Goal: Check status: Check status

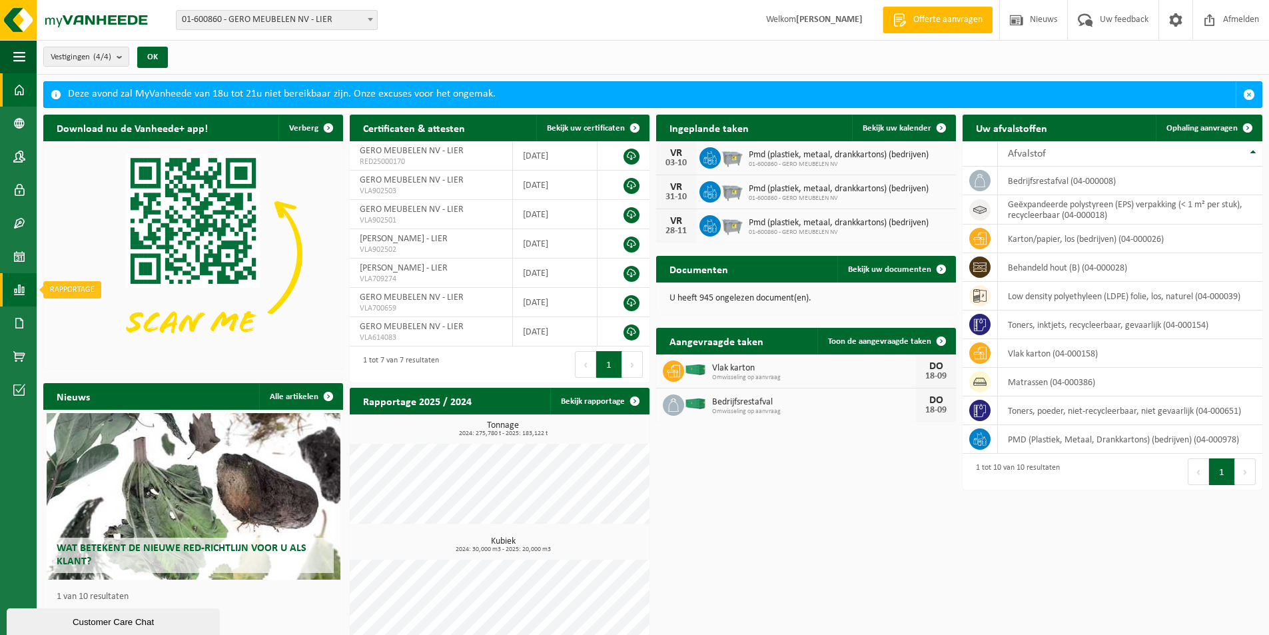
click at [21, 289] on span at bounding box center [19, 289] width 12 height 33
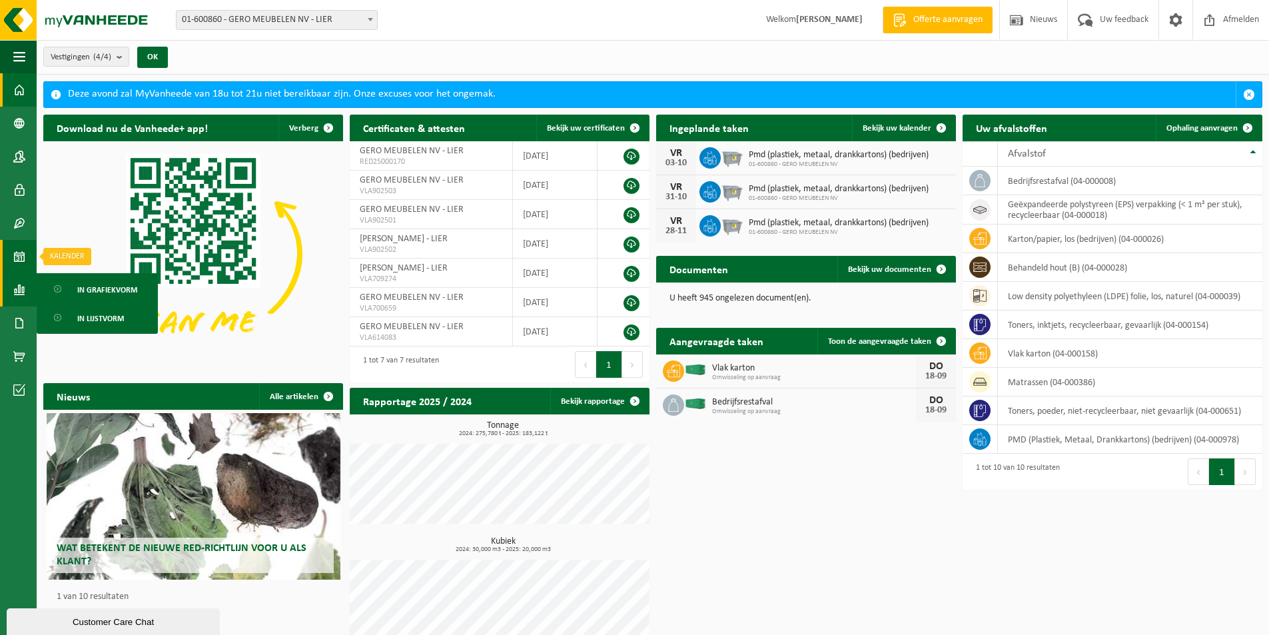
click at [18, 253] on span at bounding box center [19, 256] width 12 height 33
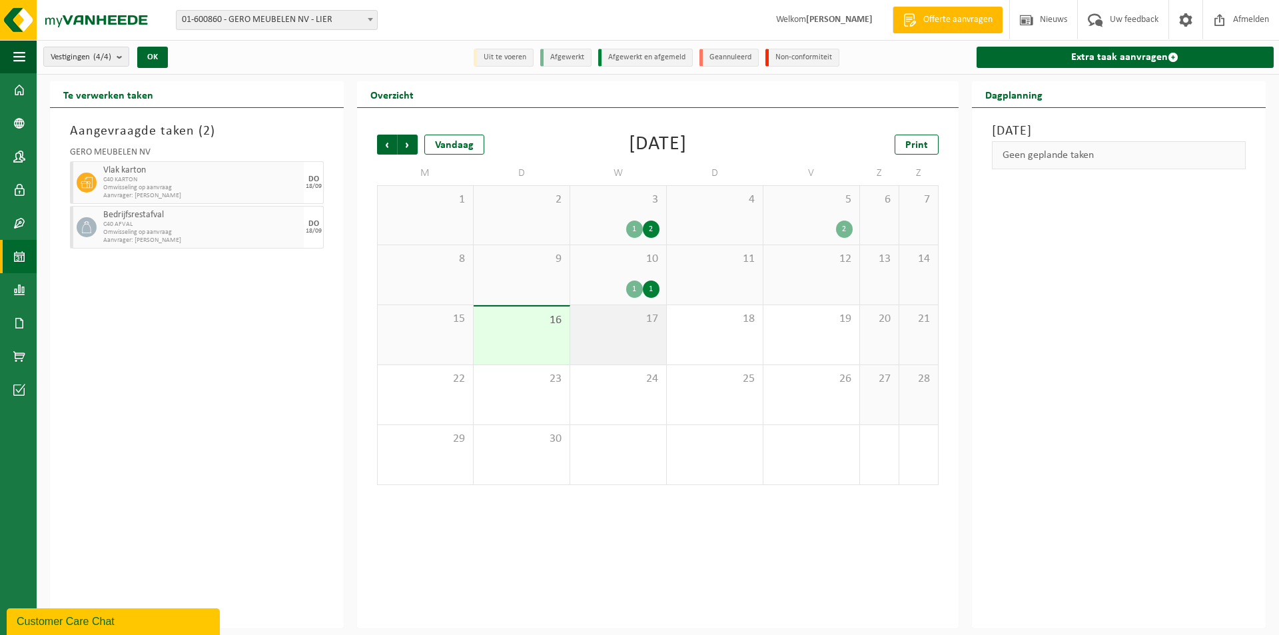
click at [642, 340] on div "17" at bounding box center [618, 334] width 96 height 59
click at [551, 329] on div "16" at bounding box center [522, 336] width 96 height 58
click at [610, 329] on div "17" at bounding box center [618, 334] width 96 height 59
click at [710, 329] on div "18" at bounding box center [715, 334] width 96 height 59
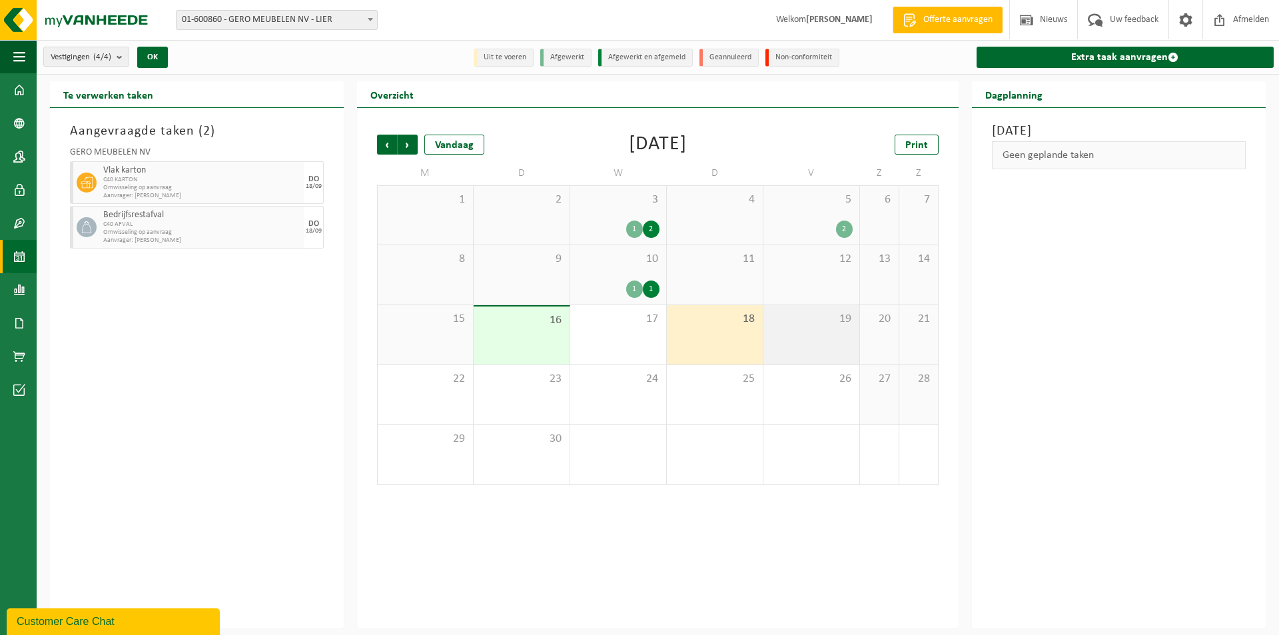
click at [783, 331] on div "19" at bounding box center [812, 334] width 96 height 59
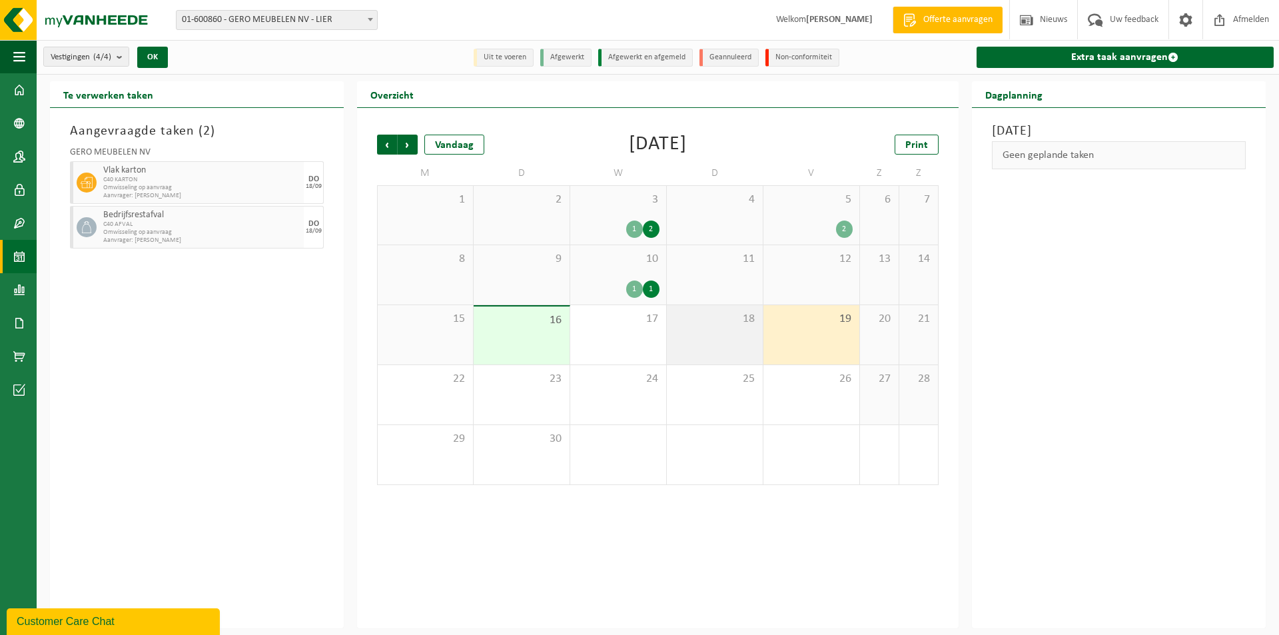
click at [714, 327] on div "18" at bounding box center [715, 334] width 96 height 59
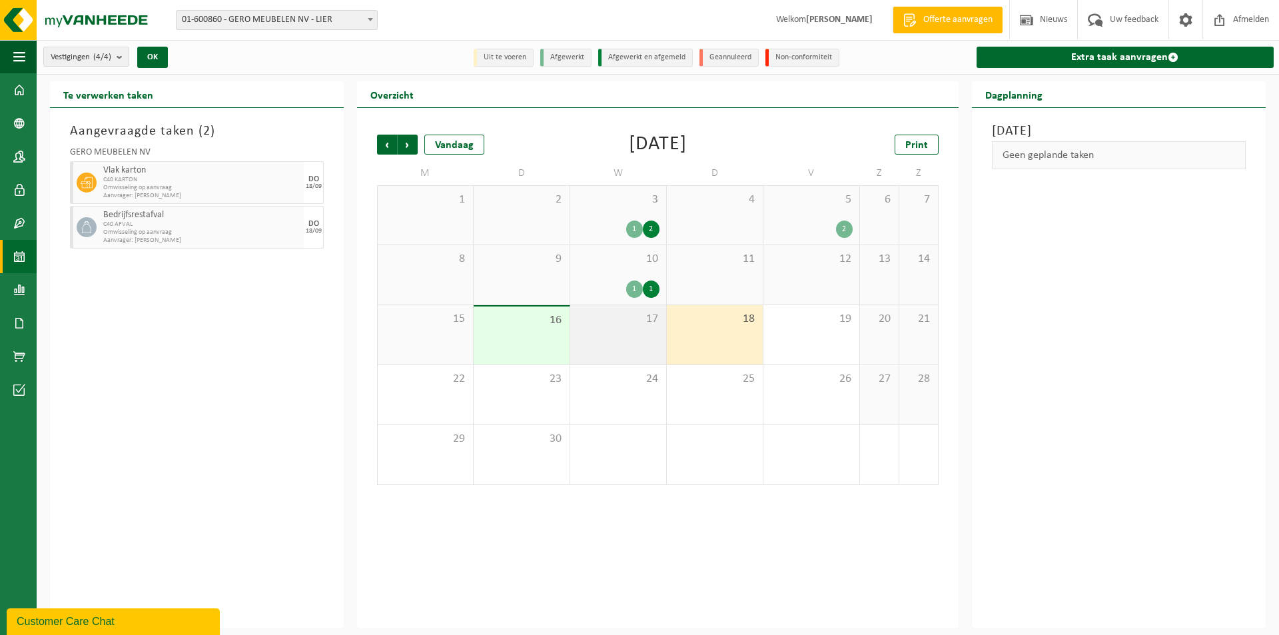
click at [641, 327] on div "17" at bounding box center [618, 334] width 96 height 59
